Goal: Contribute content

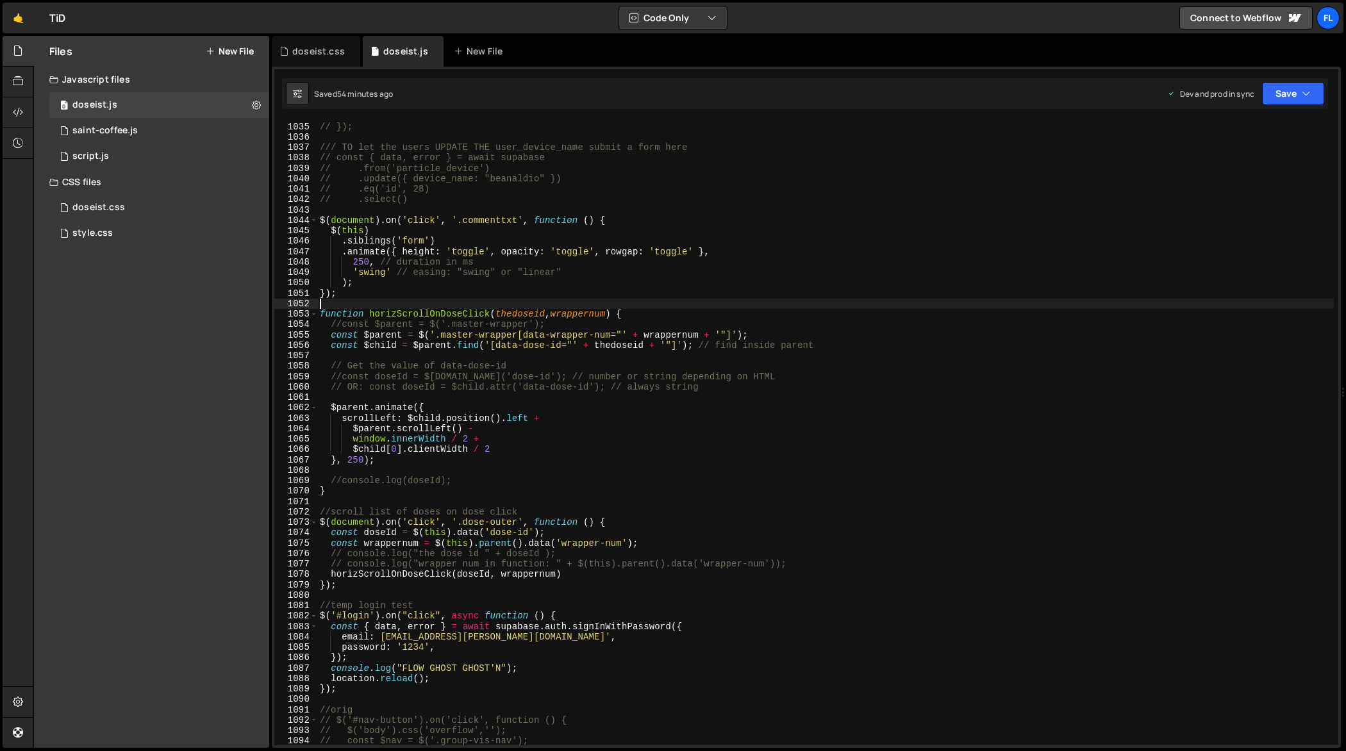
click at [1015, 305] on div "// }, 0); // }); /// TO let the users UPDATE THE user_device_name submit a form…" at bounding box center [825, 434] width 1017 height 647
type textarea "});"
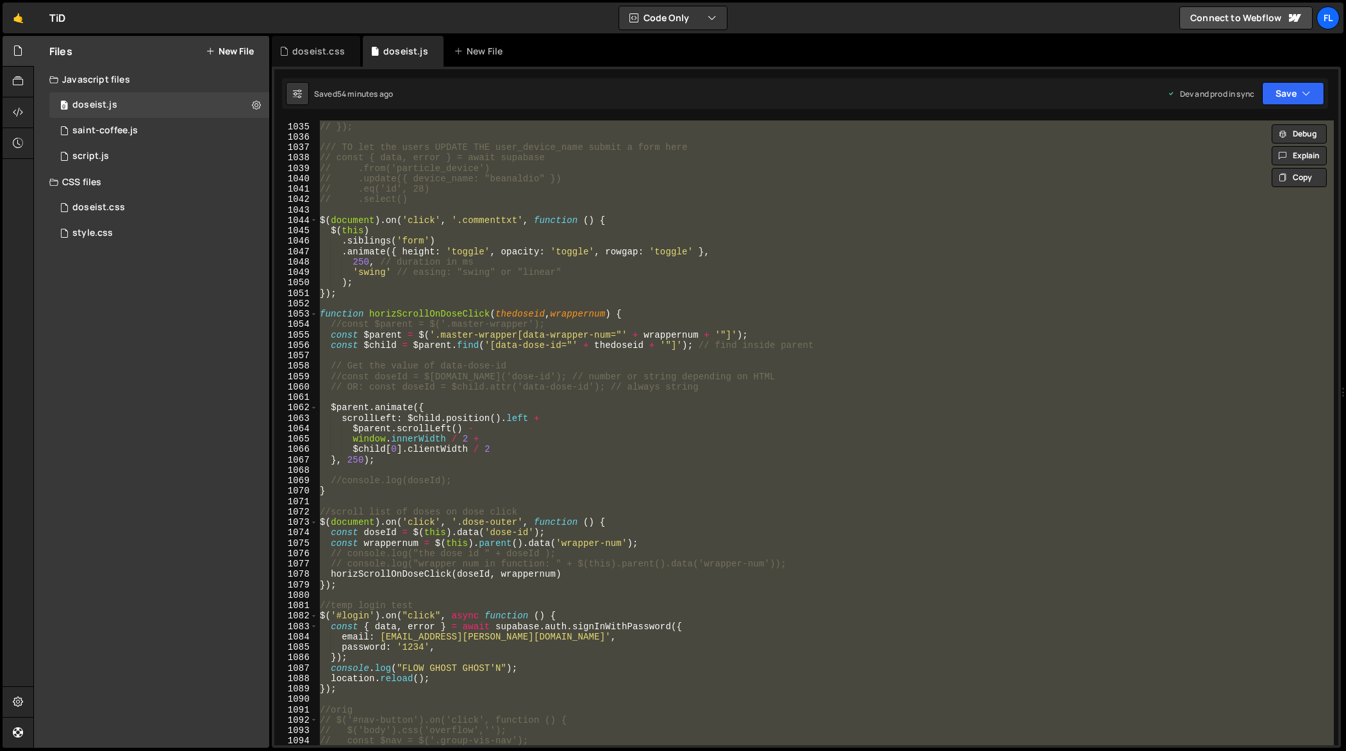
scroll to position [10968, 0]
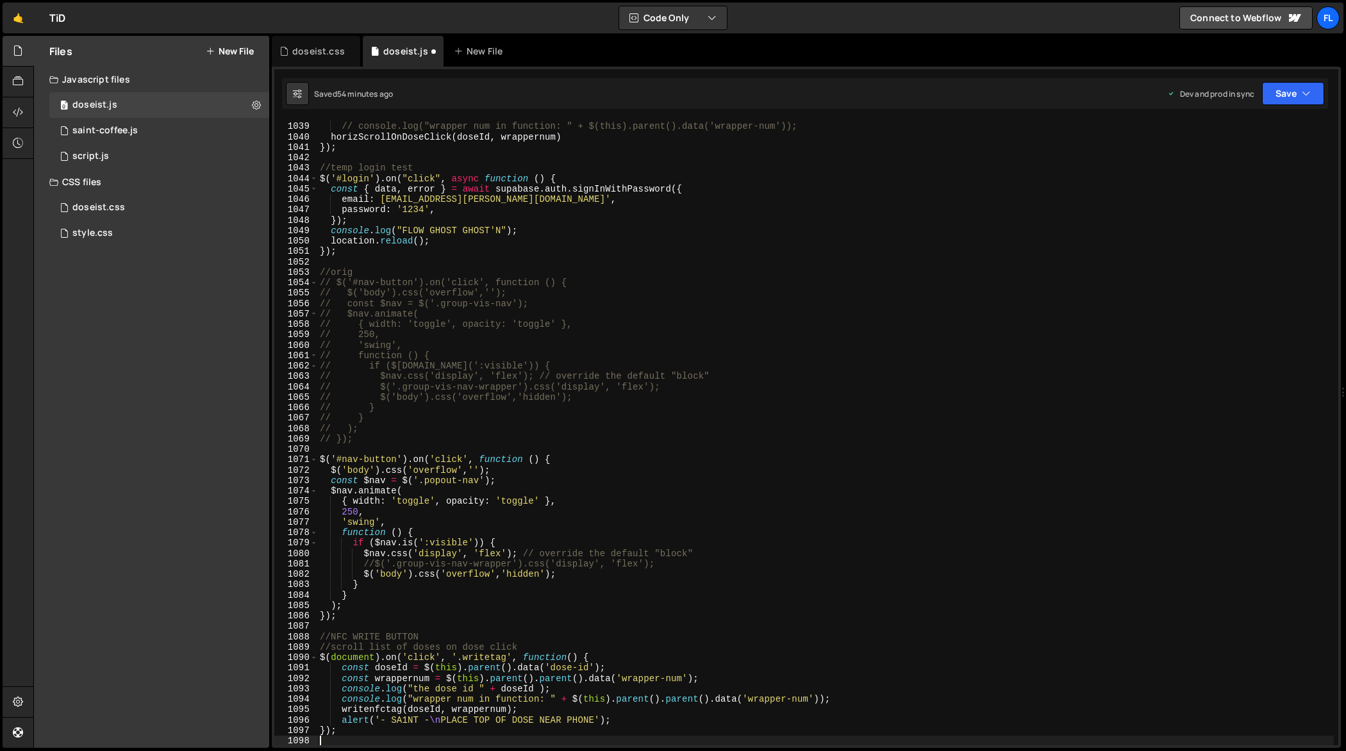
type textarea "// const $nav = $('.group-vis-nav');"
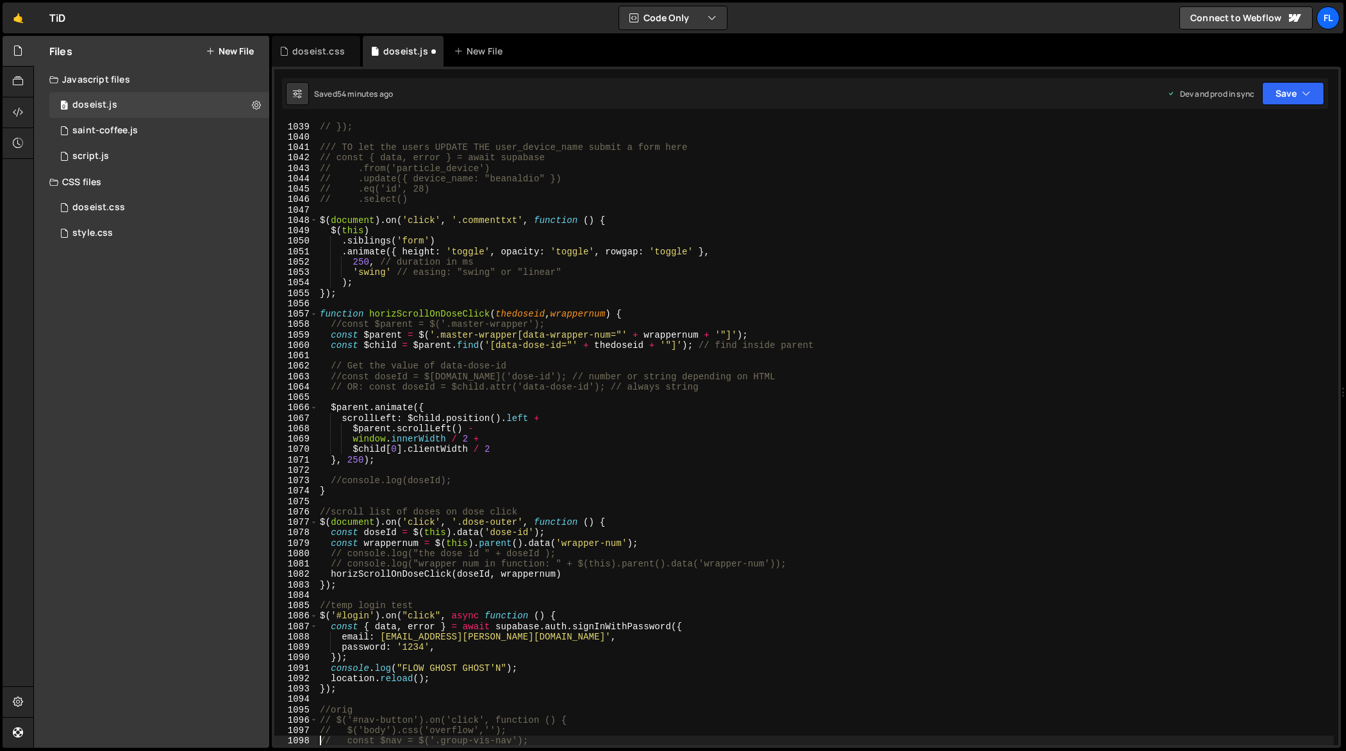
scroll to position [10853, 0]
click at [840, 351] on div "// }, 0); // }); /// TO let the users UPDATE THE user_device_name submit a form…" at bounding box center [825, 434] width 1017 height 647
type textarea "});"
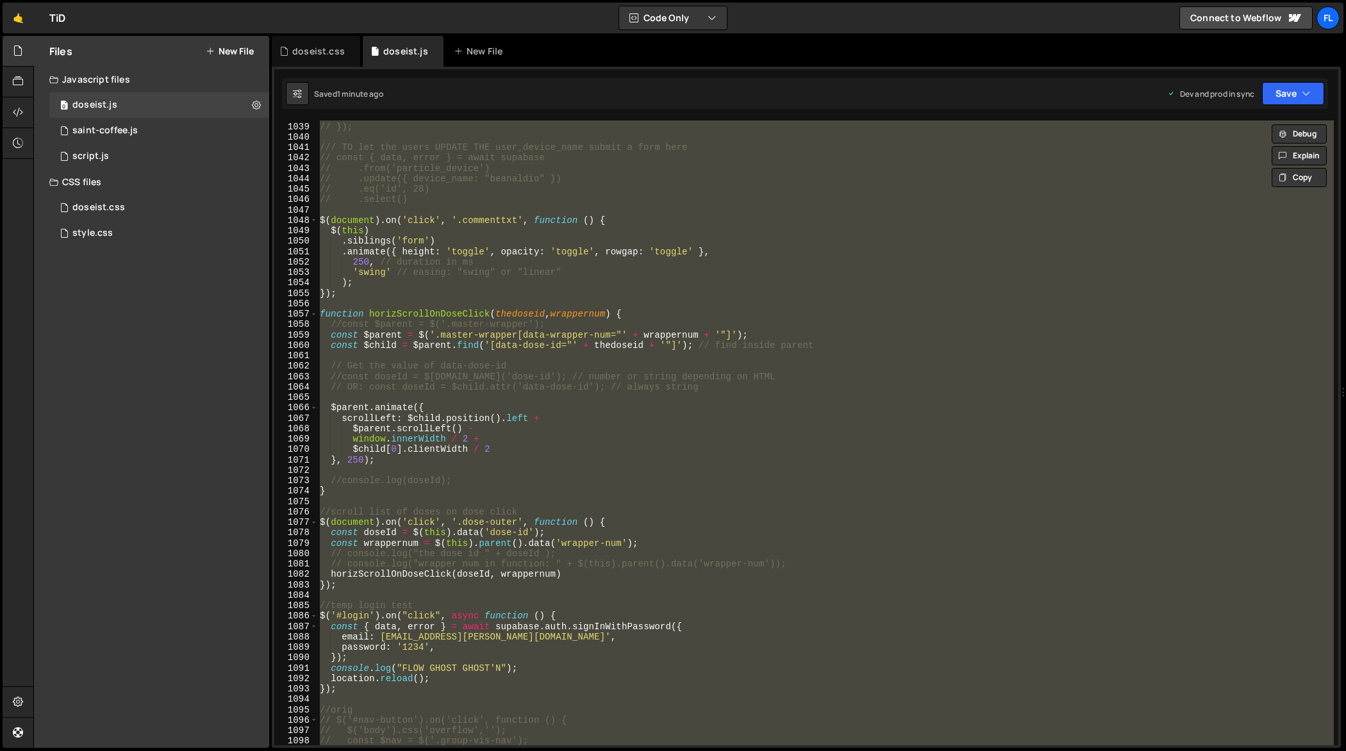
paste textarea
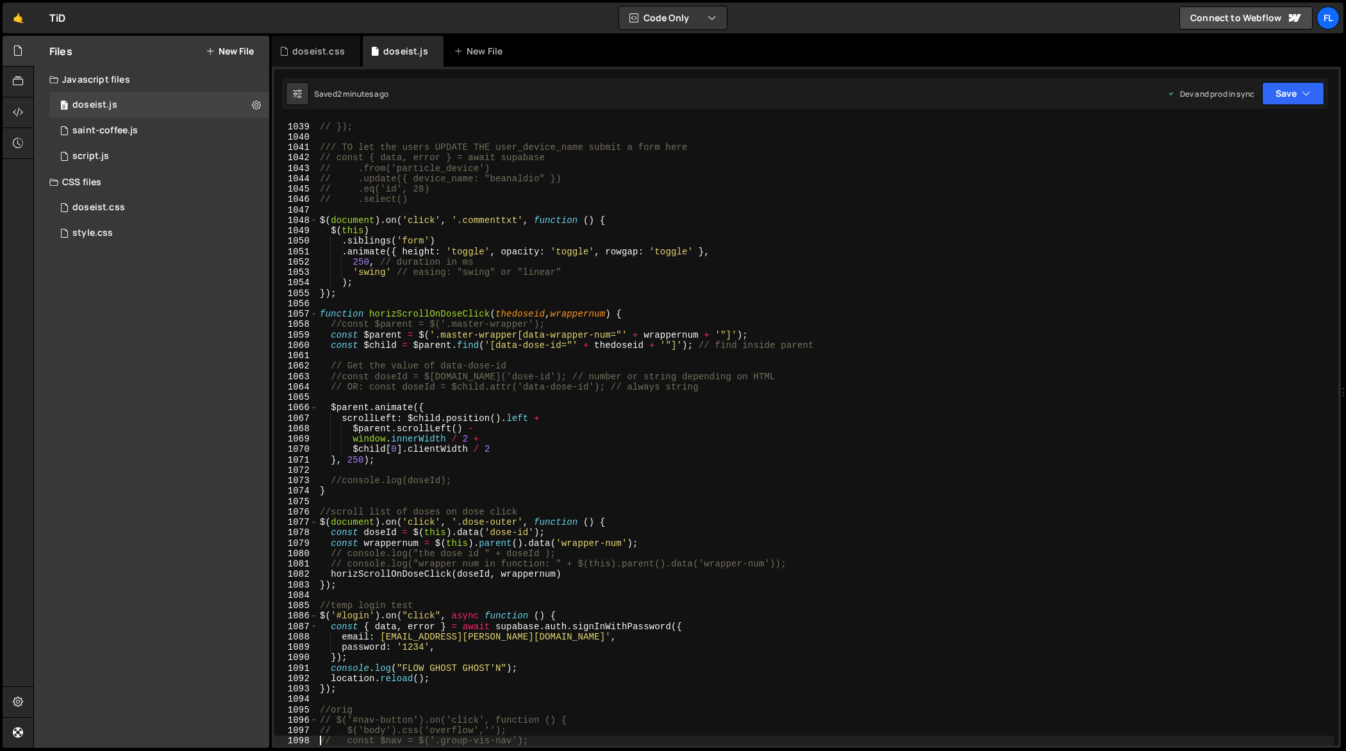
click at [843, 347] on div "// }, 0); // }); /// TO let the users UPDATE THE user_device_name submit a form…" at bounding box center [825, 434] width 1017 height 647
type textarea "});"
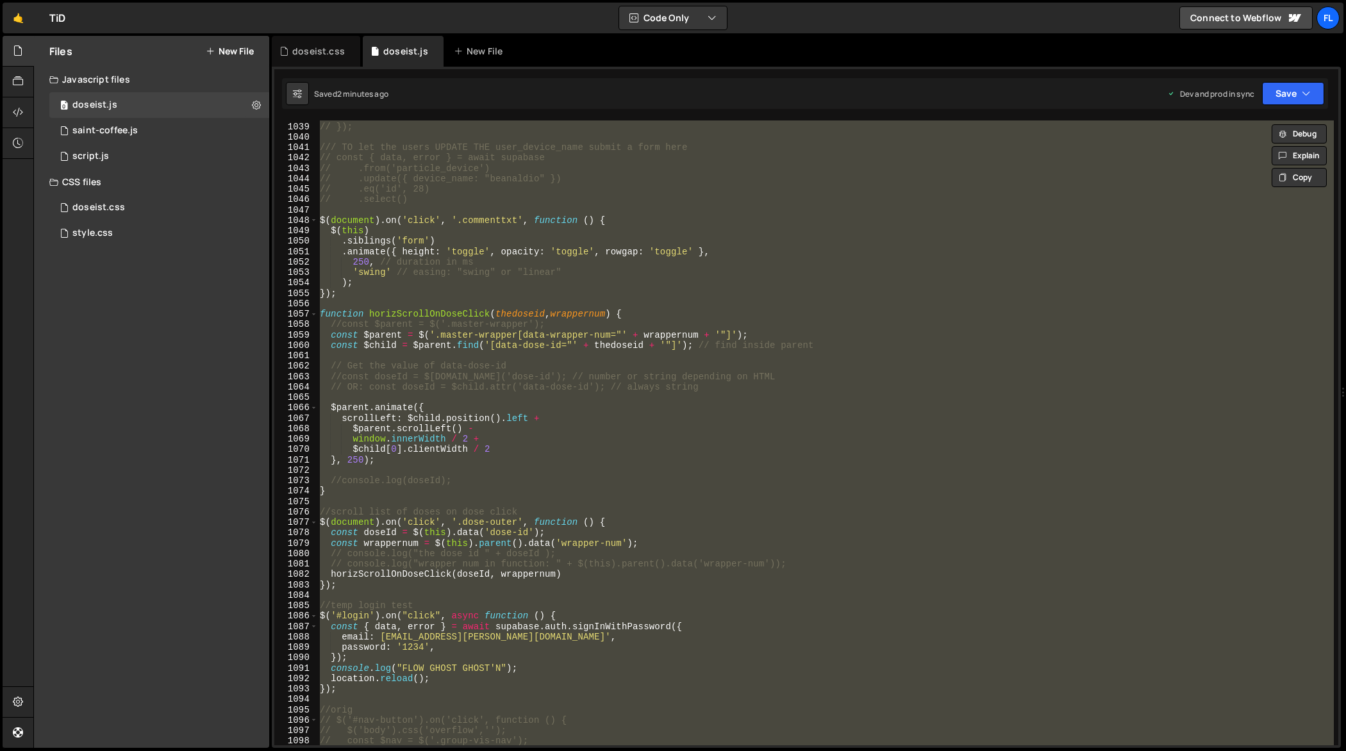
paste textarea
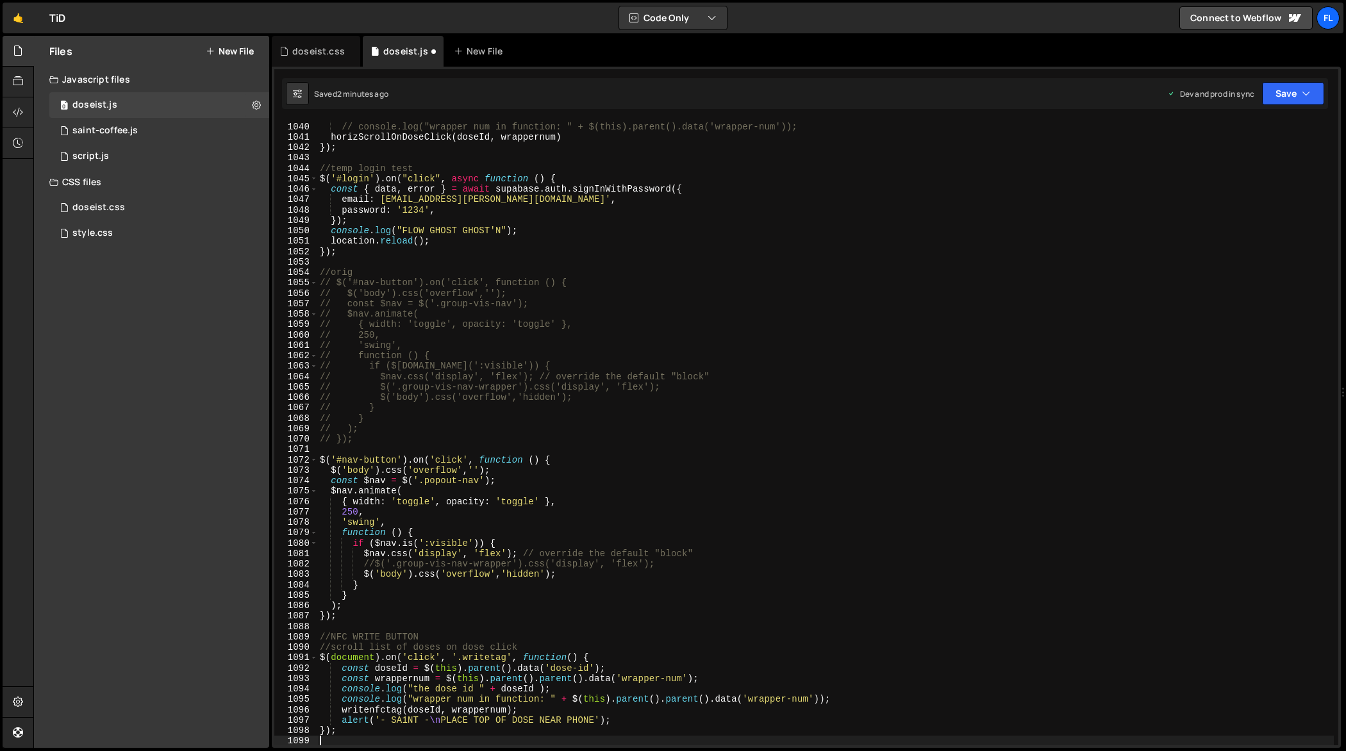
type textarea "// const $nav = $('.group-vis-nav');"
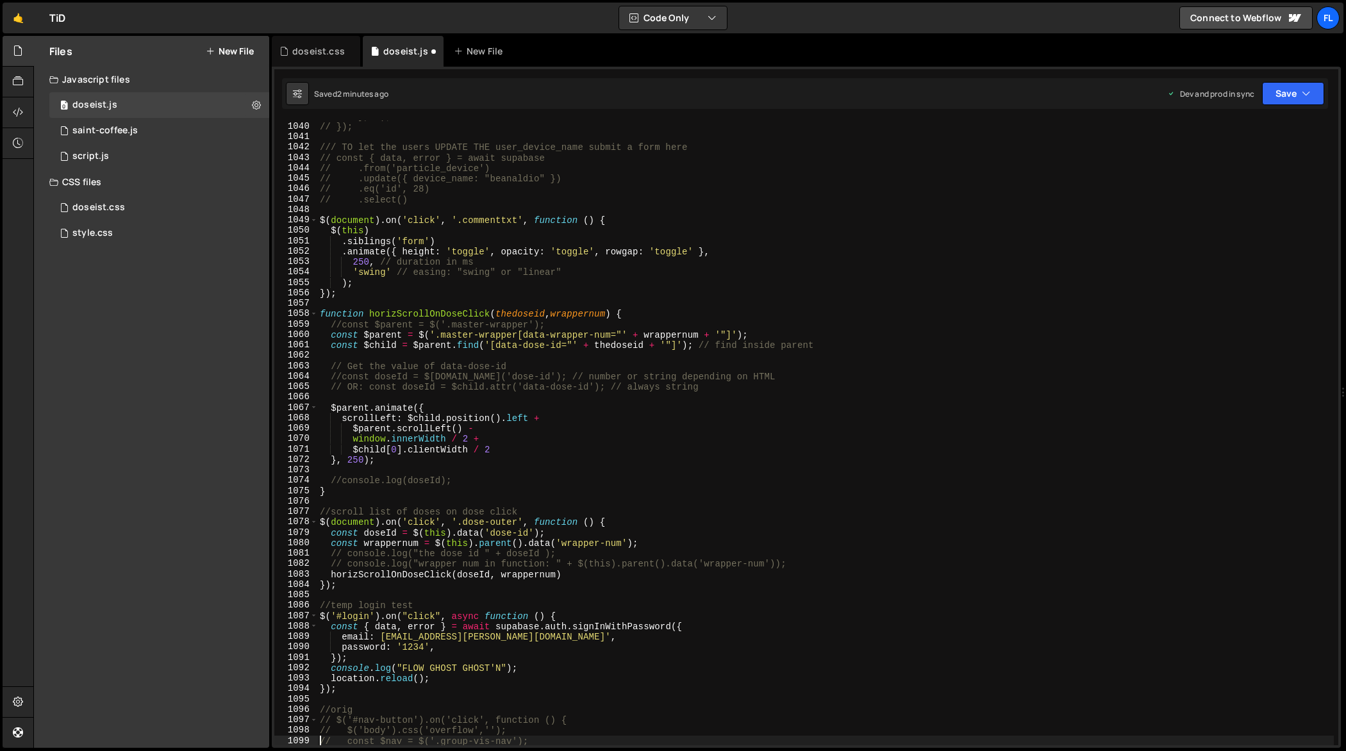
scroll to position [10864, 0]
